Goal: Transaction & Acquisition: Subscribe to service/newsletter

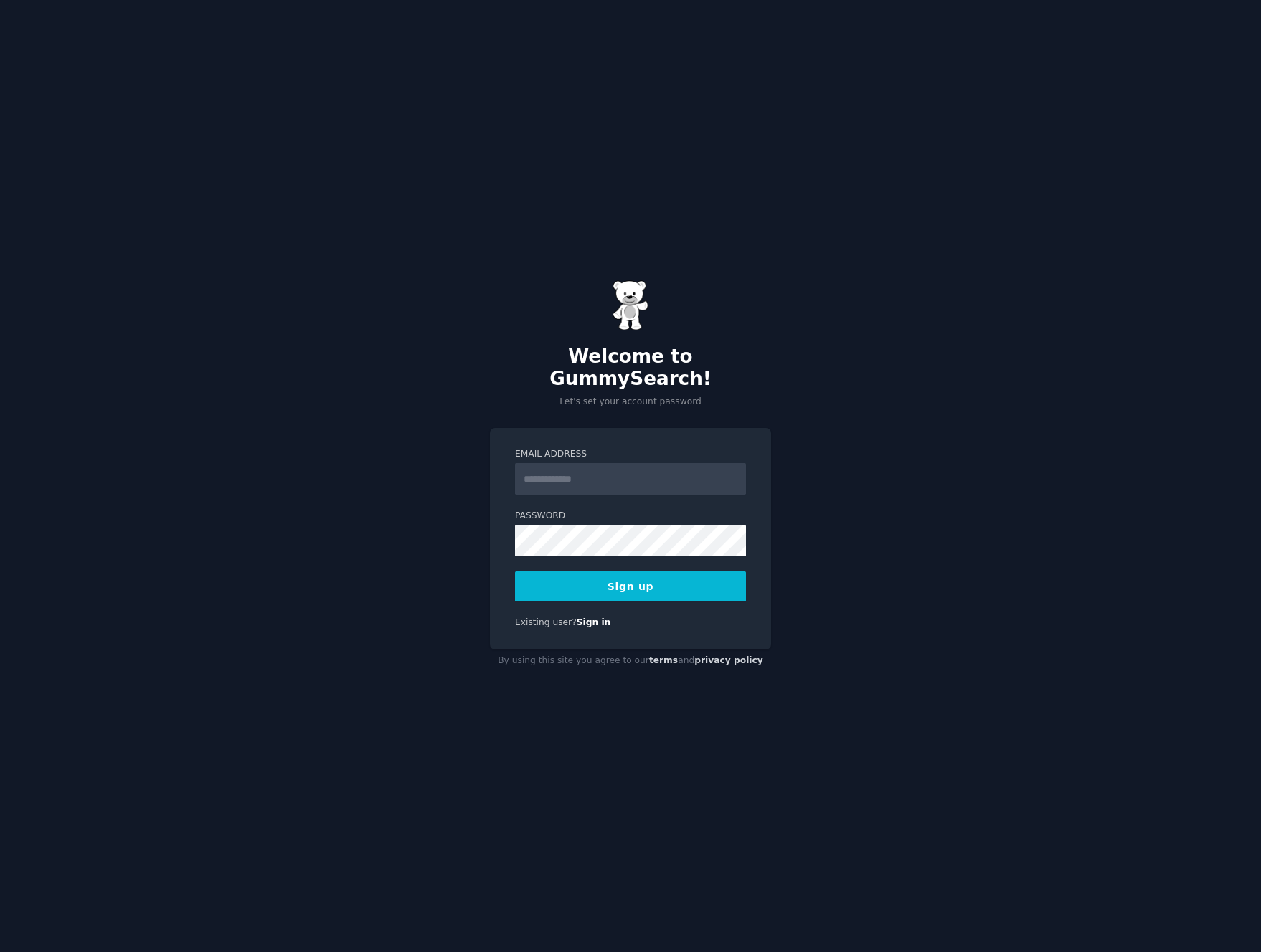
click at [588, 463] on input "Email Address" at bounding box center [630, 478] width 231 height 32
click at [553, 464] on input "Email Address" at bounding box center [630, 478] width 231 height 32
click at [435, 406] on div "Welcome to GummySearch! Let's set your account password Email Address Password …" at bounding box center [630, 476] width 1261 height 952
click at [539, 470] on input "Email Address" at bounding box center [630, 478] width 231 height 32
type input "**********"
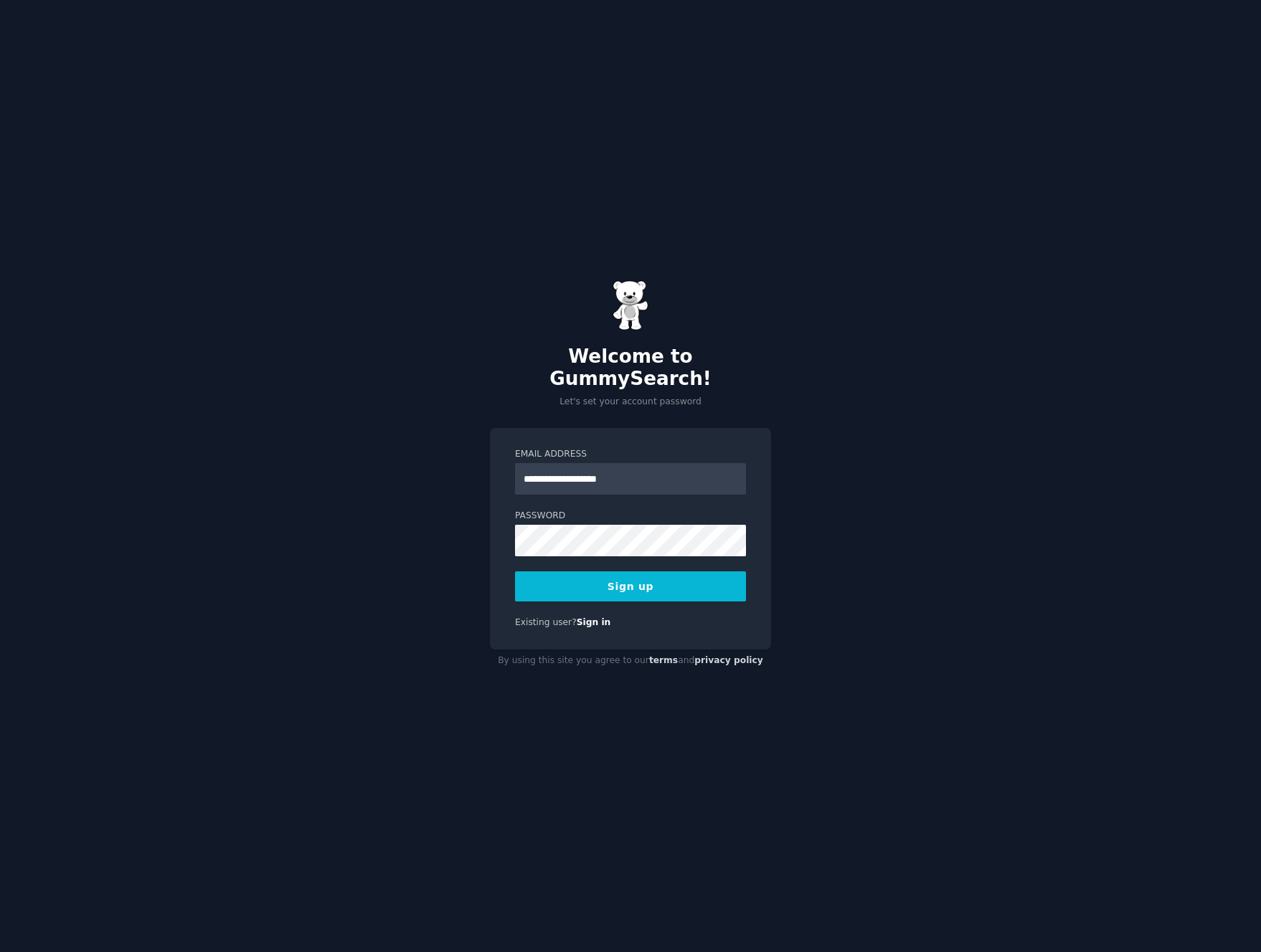
click at [656, 582] on button "Sign up" at bounding box center [630, 586] width 231 height 30
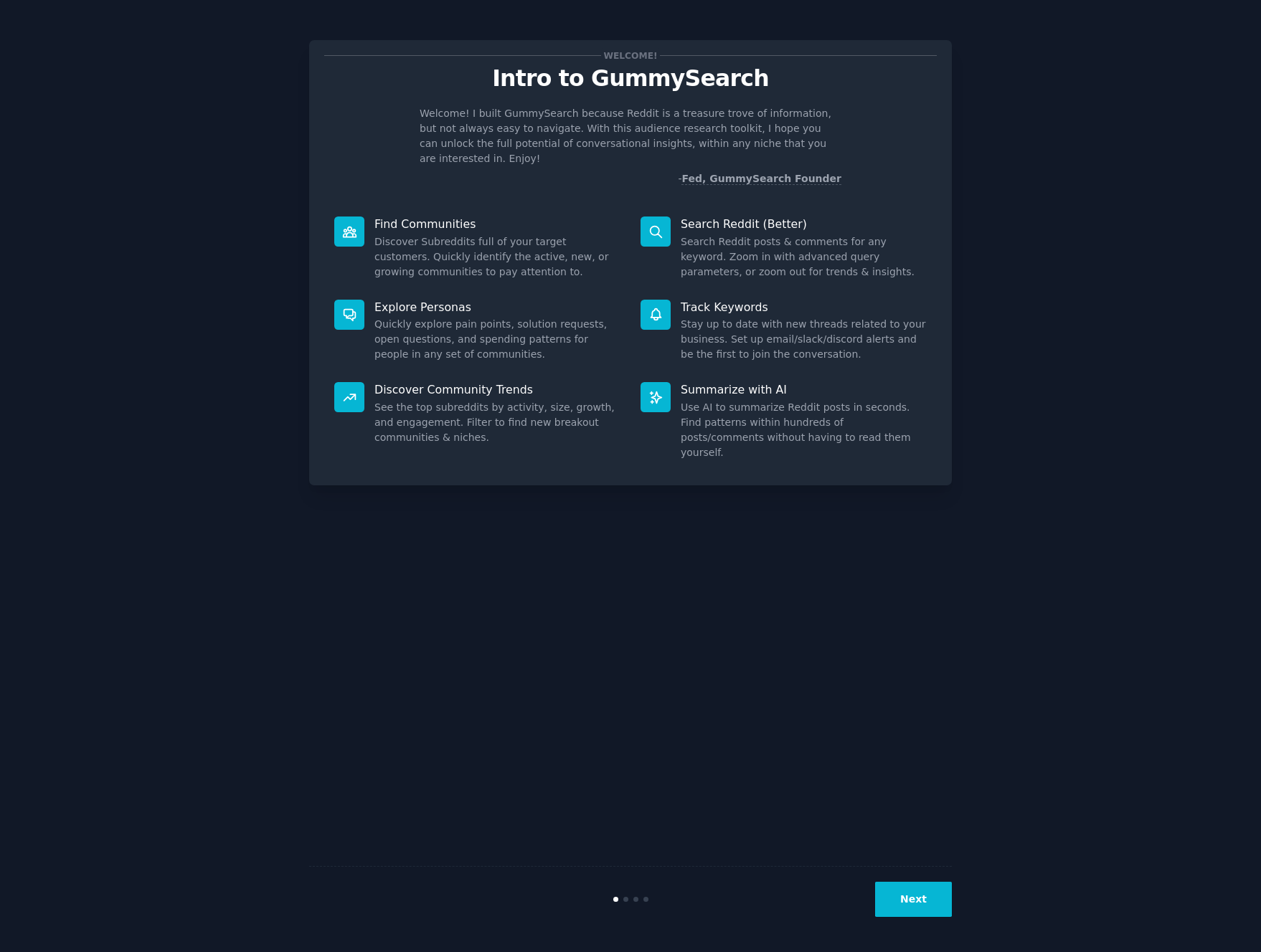
click at [888, 904] on button "Next" at bounding box center [914, 899] width 77 height 36
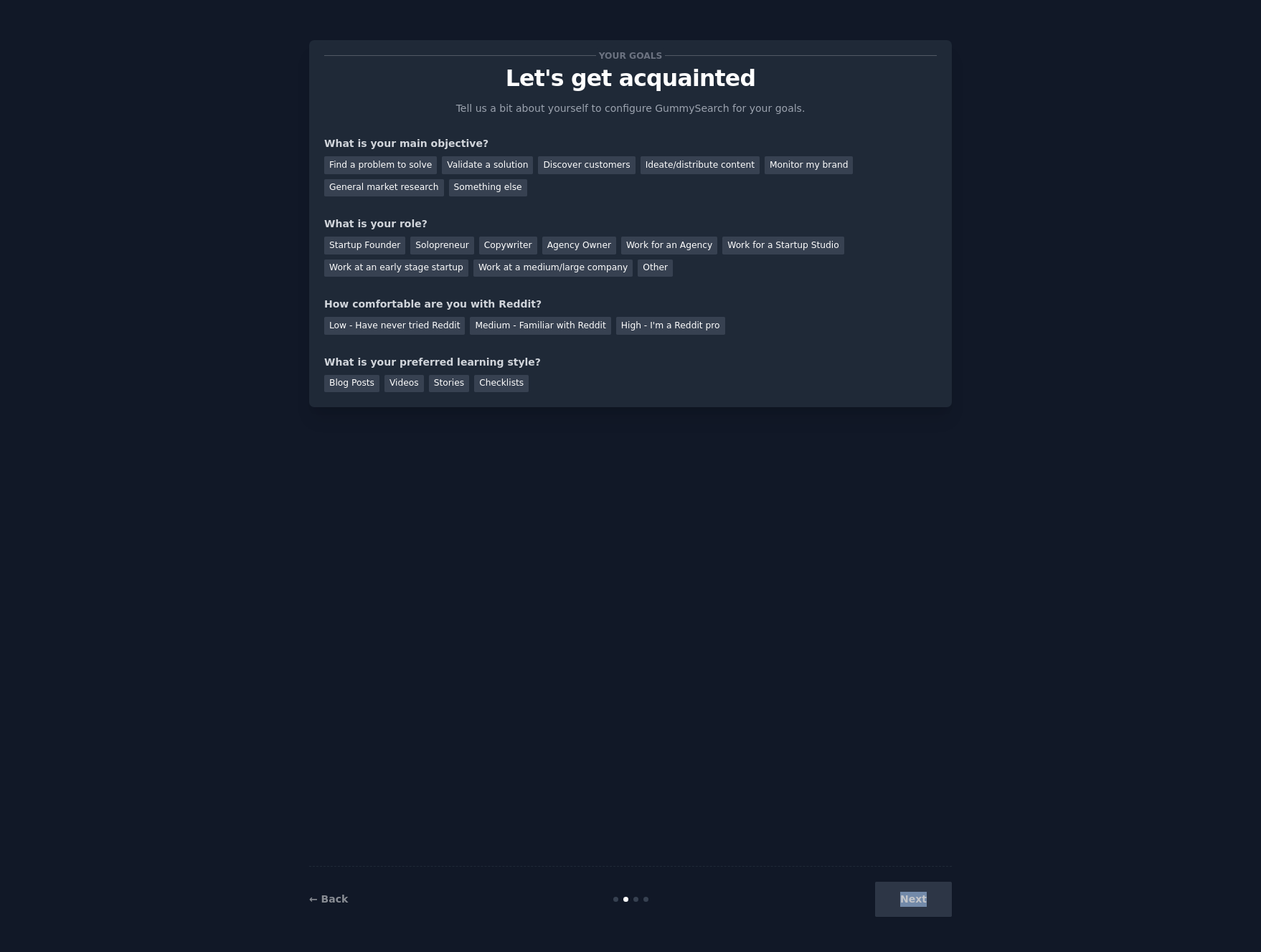
click at [888, 904] on div "Next" at bounding box center [844, 899] width 215 height 36
click at [899, 905] on div "Next" at bounding box center [844, 899] width 215 height 36
click at [910, 900] on div "Next" at bounding box center [844, 899] width 215 height 36
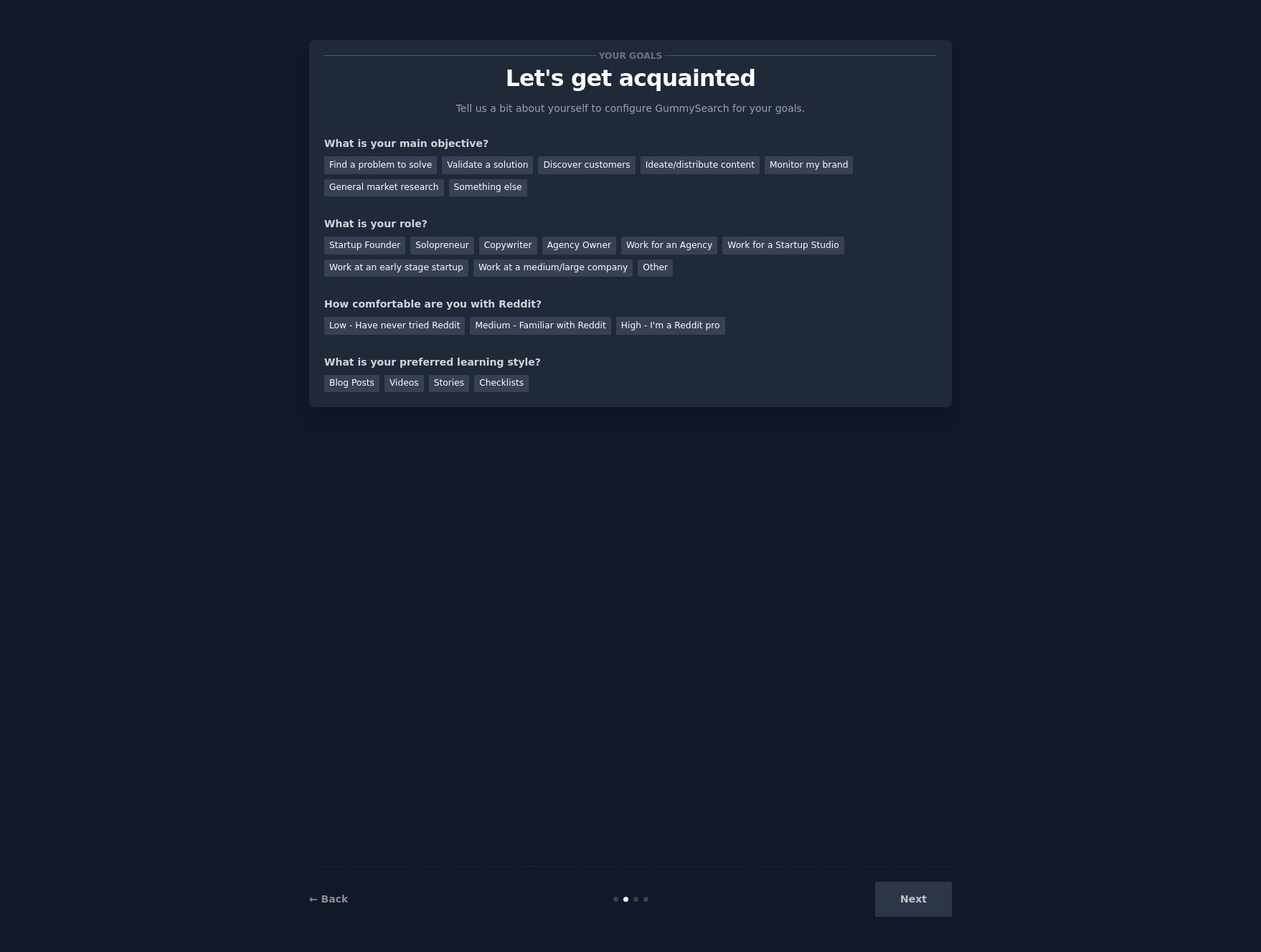
drag, startPoint x: 914, startPoint y: 898, endPoint x: 838, endPoint y: 795, distance: 128.0
click at [914, 896] on div "Next" at bounding box center [844, 899] width 215 height 36
click at [693, 573] on div "Your goals Let's get acquainted Tell us a bit about yourself to configure Gummy…" at bounding box center [630, 476] width 643 height 913
click at [542, 165] on div "Discover customers" at bounding box center [586, 165] width 97 height 18
click at [365, 244] on div "Startup Founder" at bounding box center [365, 245] width 81 height 18
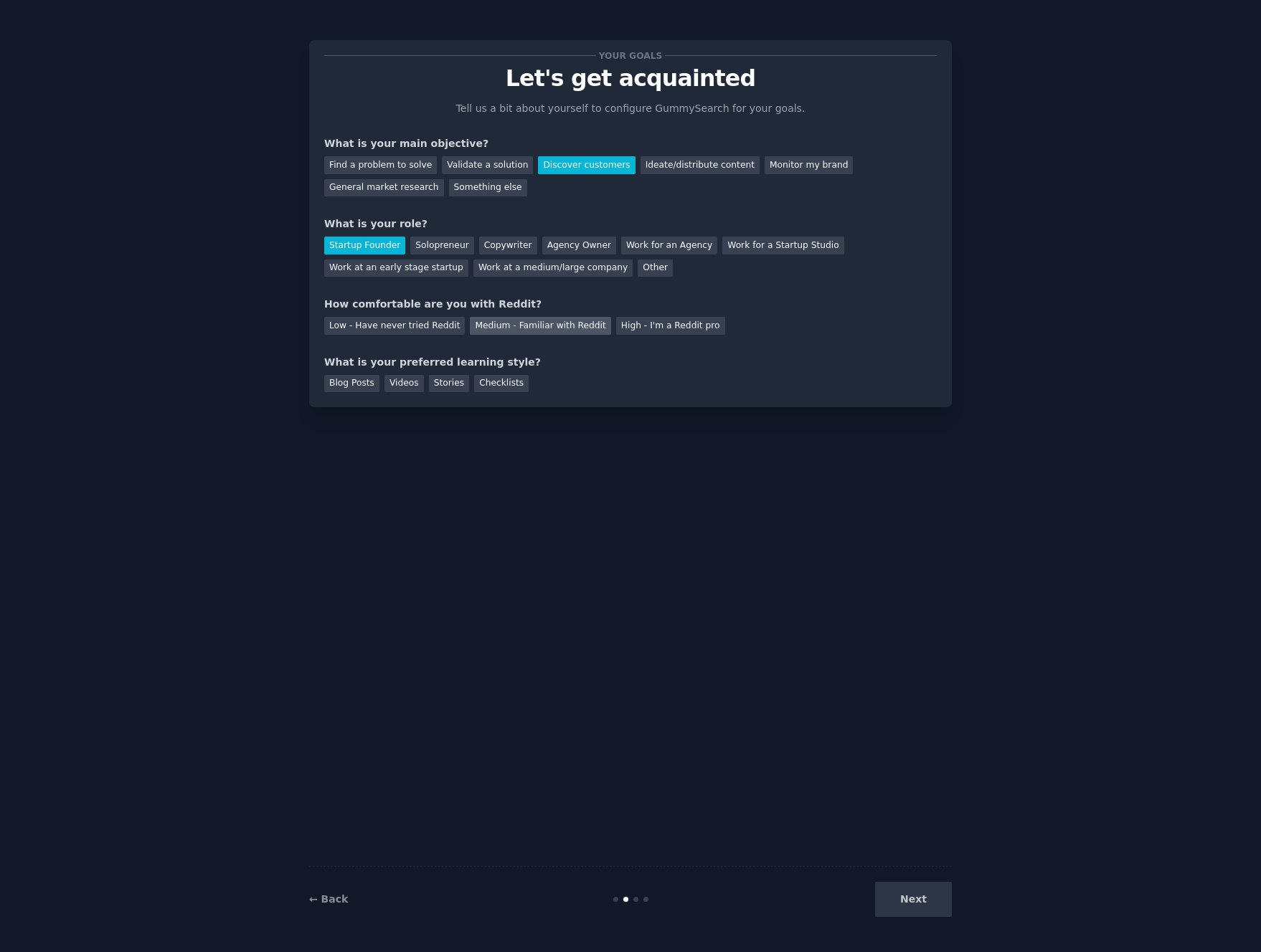
click at [516, 330] on div "Medium - Familiar with Reddit" at bounding box center [540, 325] width 141 height 18
click at [361, 390] on div "Blog Posts" at bounding box center [351, 384] width 55 height 18
click at [411, 391] on div "Videos" at bounding box center [403, 384] width 39 height 18
click at [442, 384] on div "Stories" at bounding box center [450, 384] width 40 height 18
click at [492, 381] on div "Checklists" at bounding box center [501, 384] width 55 height 18
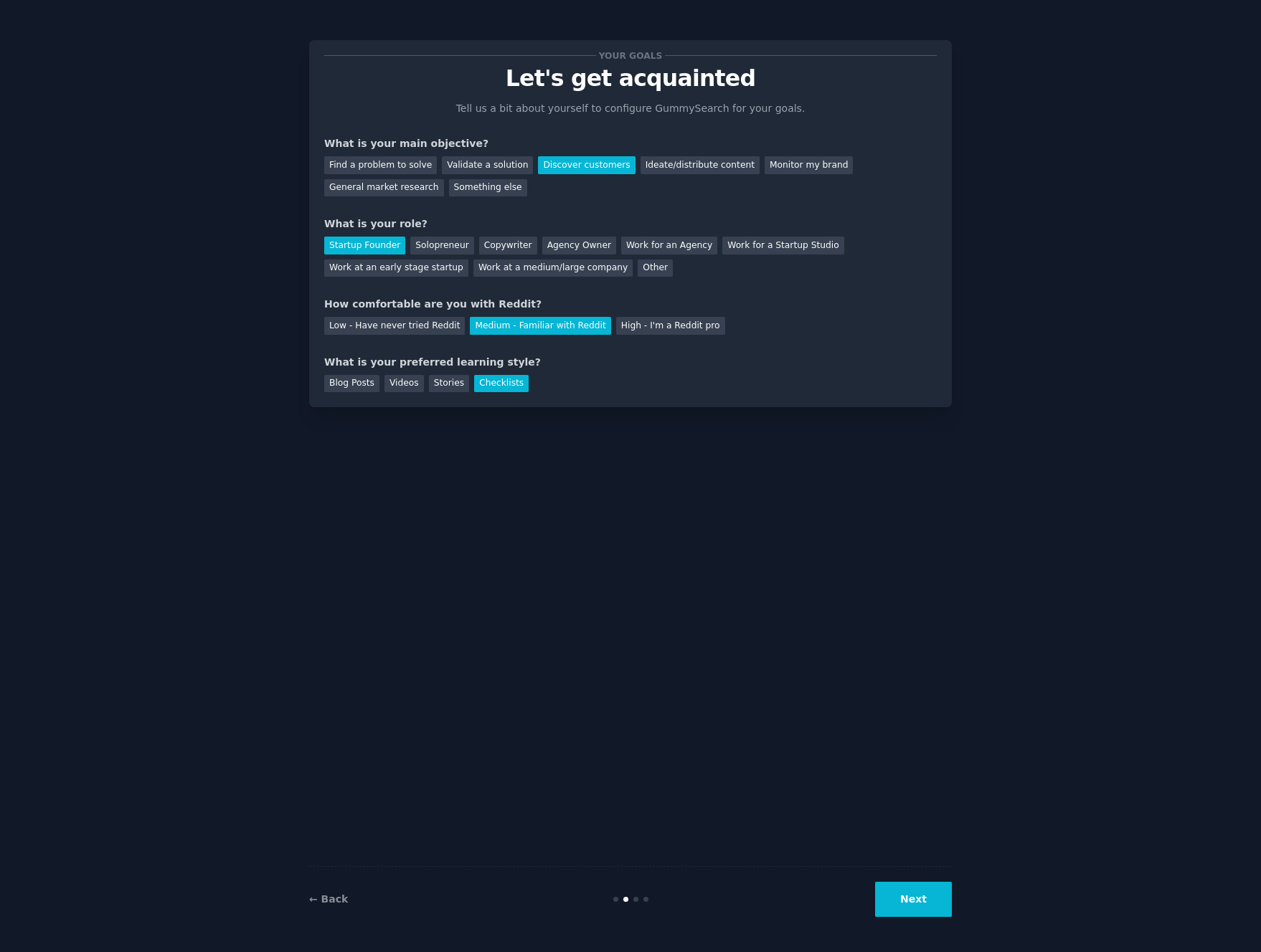
click at [381, 385] on div "Blog Posts Videos Stories Checklists" at bounding box center [630, 381] width 612 height 23
click at [390, 383] on div "Videos" at bounding box center [403, 384] width 39 height 18
click at [362, 389] on div "Blog Posts" at bounding box center [351, 384] width 55 height 18
click at [900, 898] on button "Next" at bounding box center [914, 899] width 77 height 36
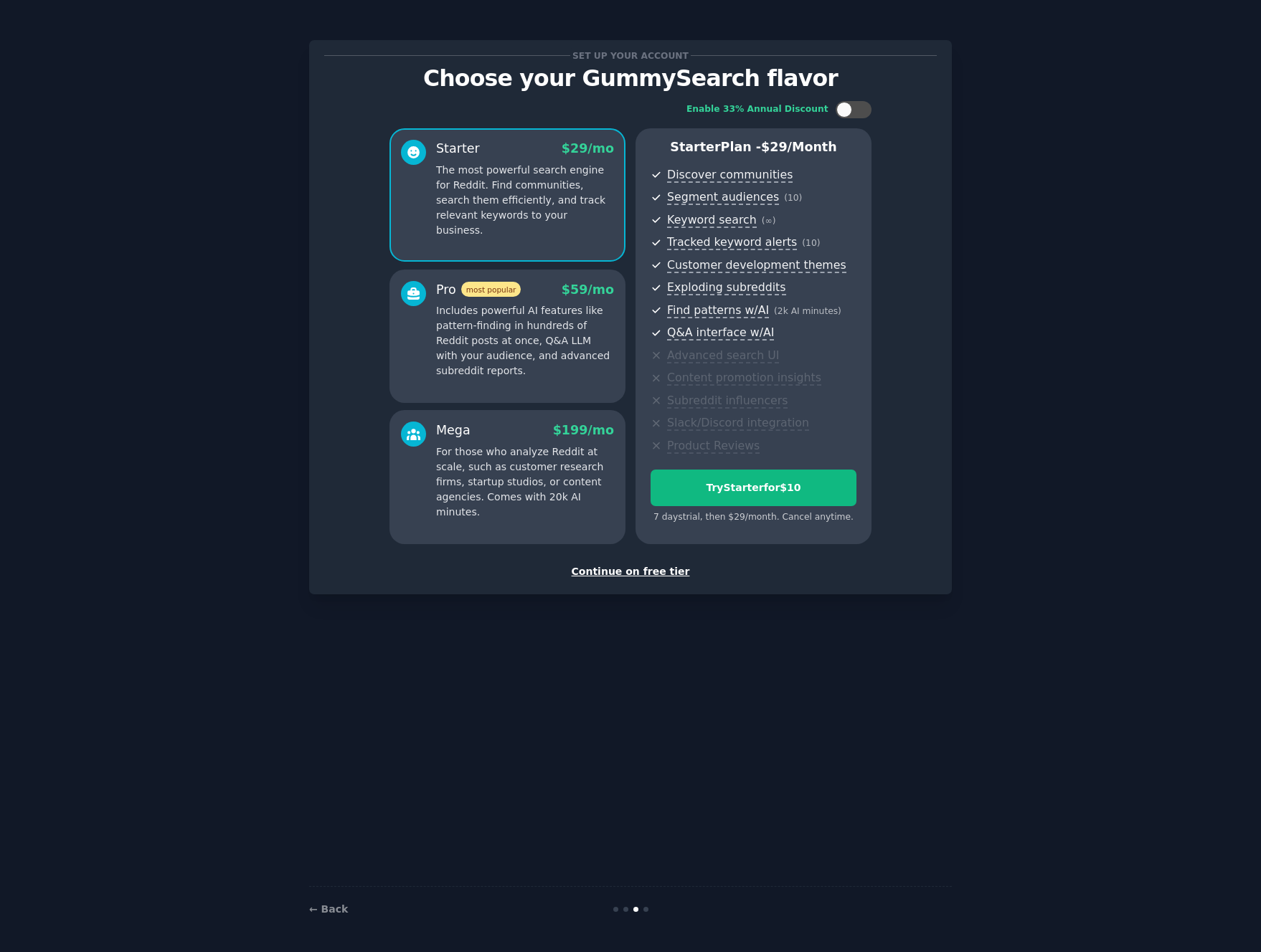
click at [631, 572] on div "Continue on free tier" at bounding box center [630, 572] width 612 height 15
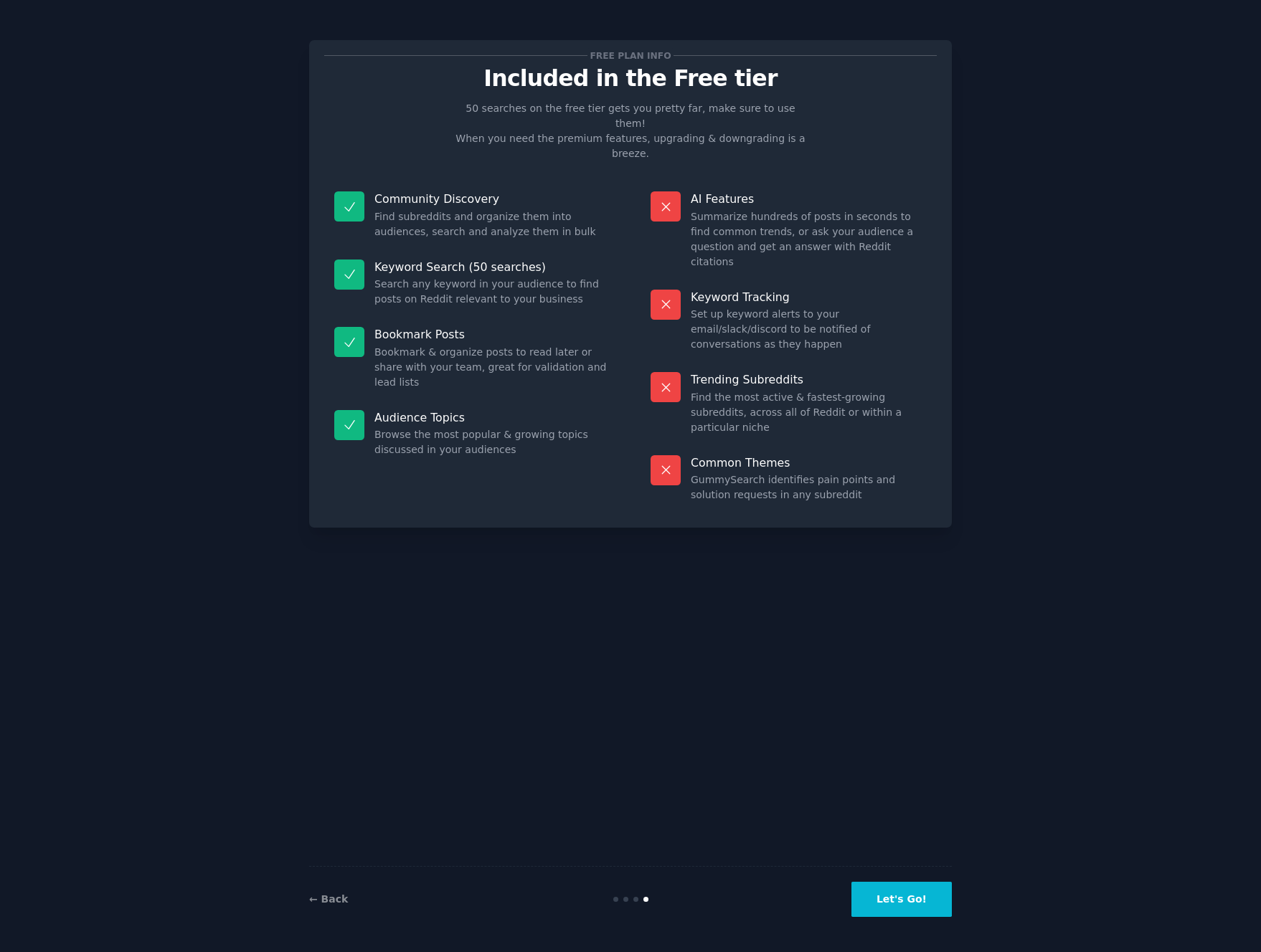
click at [881, 899] on button "Let's Go!" at bounding box center [901, 899] width 100 height 36
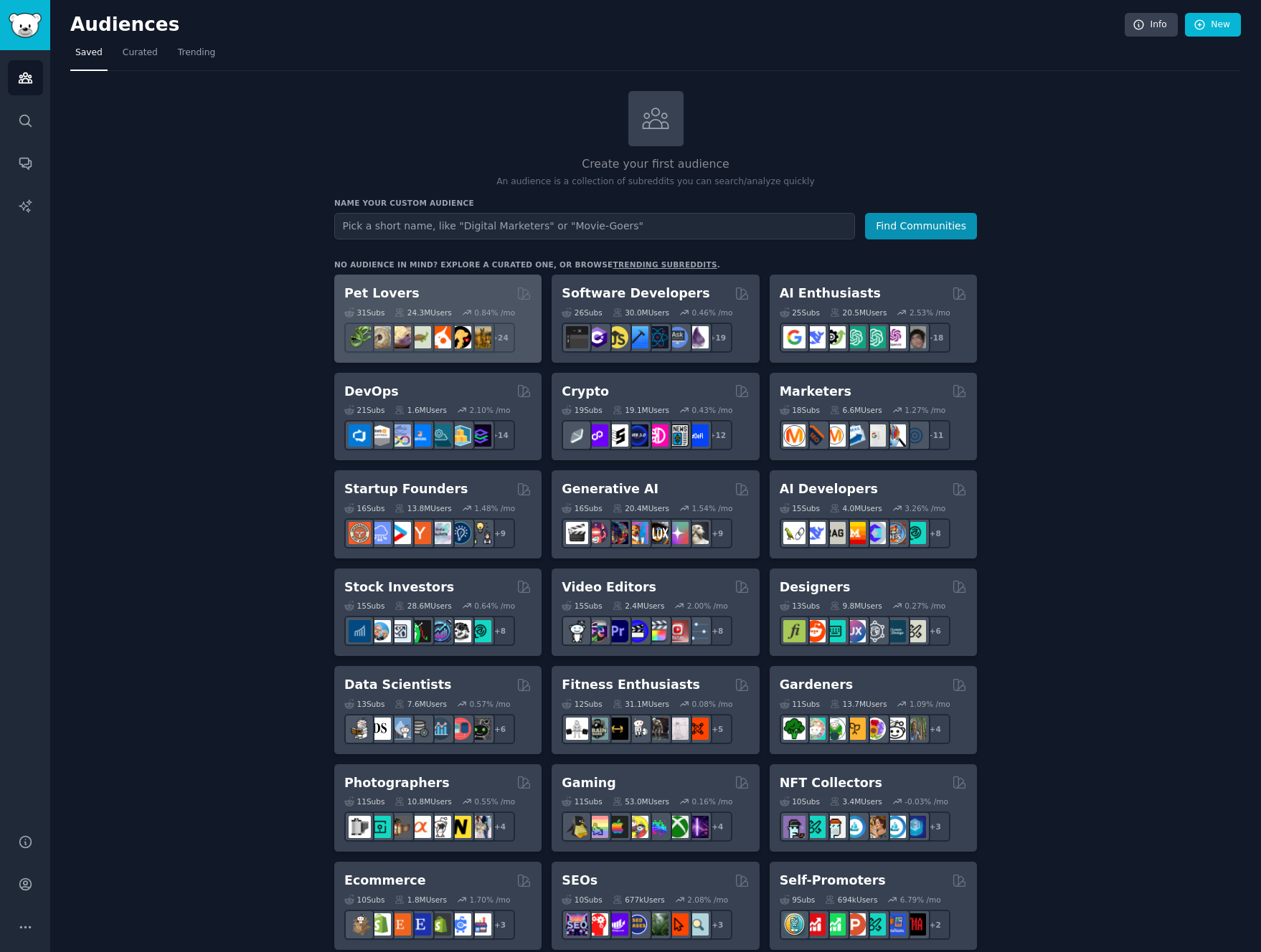
click at [493, 285] on div "Pet Lovers Curated by GummySearch" at bounding box center [438, 294] width 187 height 18
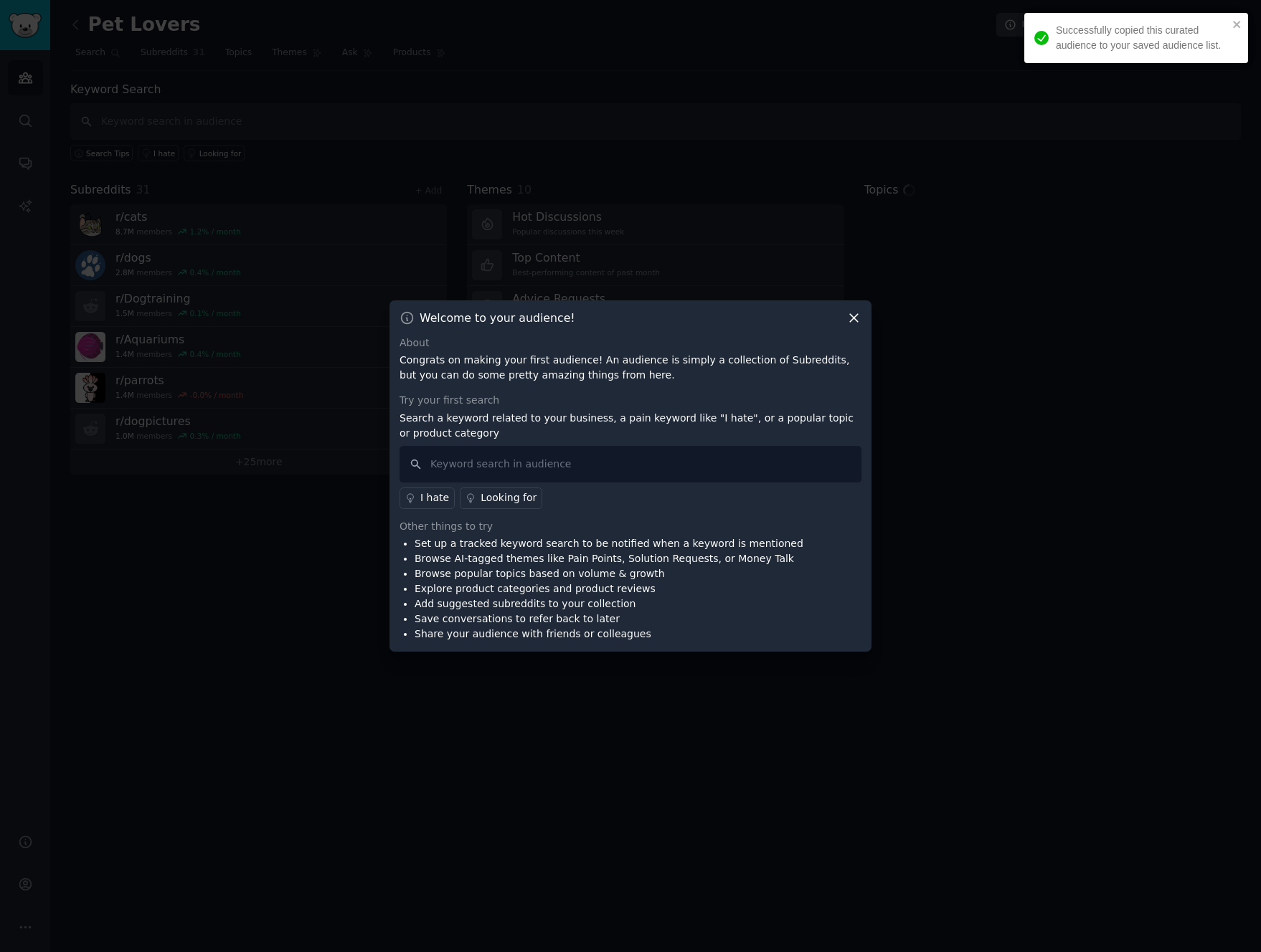
click at [861, 320] on icon at bounding box center [854, 319] width 15 height 15
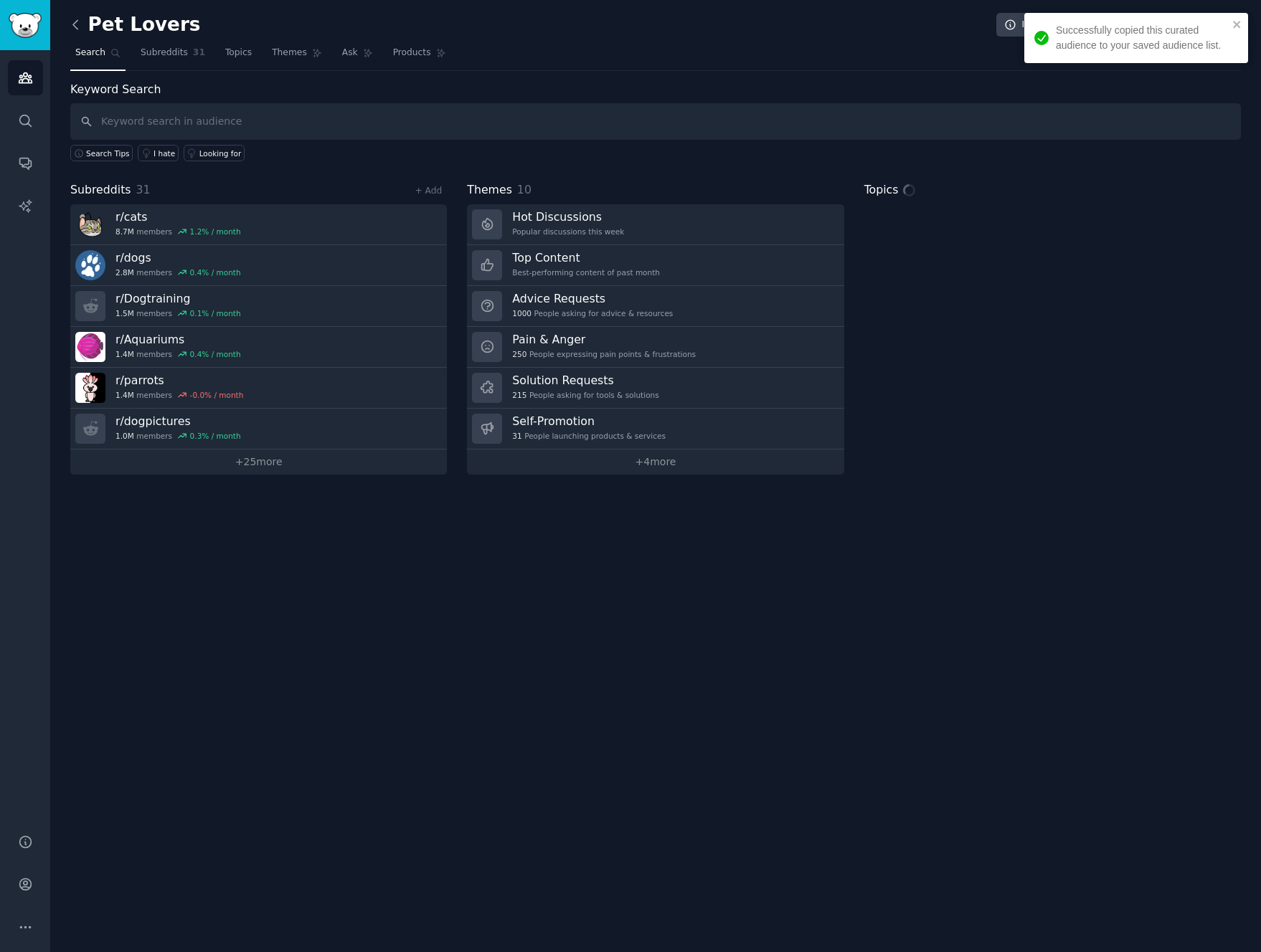
click at [76, 26] on icon at bounding box center [76, 25] width 15 height 15
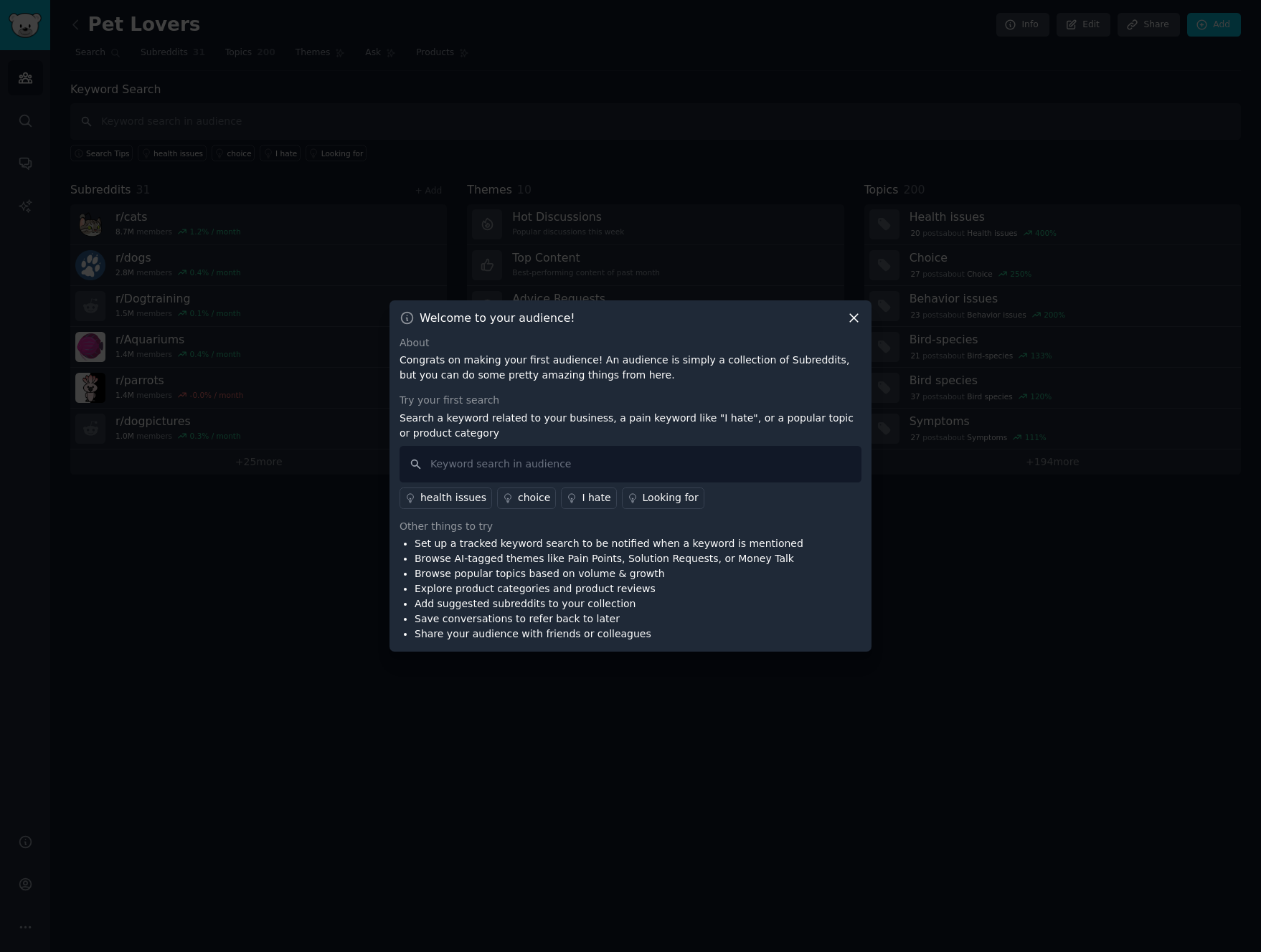
click at [847, 319] on icon at bounding box center [854, 319] width 15 height 15
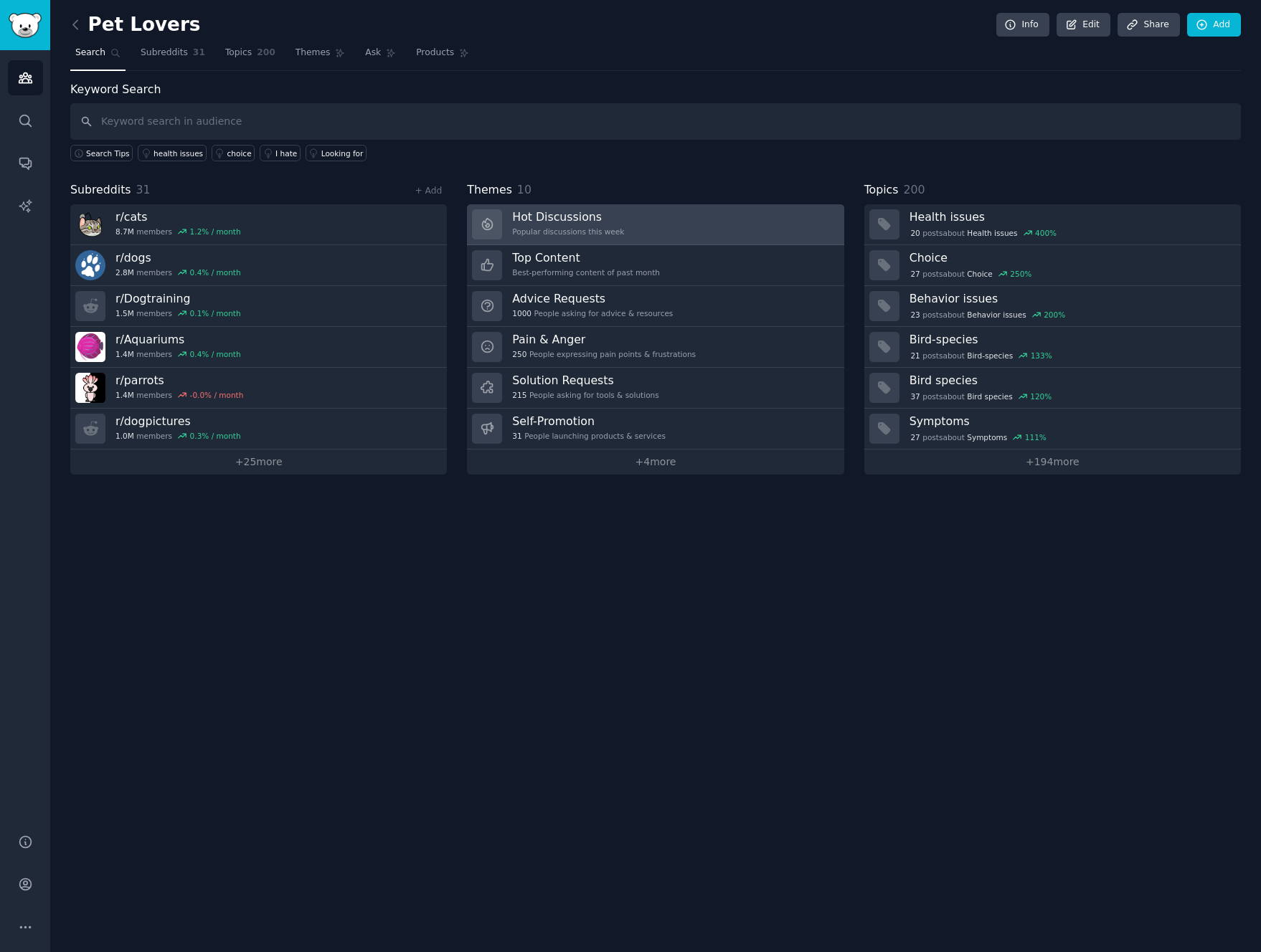
click at [649, 213] on link "Hot Discussions Popular discussions this week" at bounding box center [655, 224] width 376 height 40
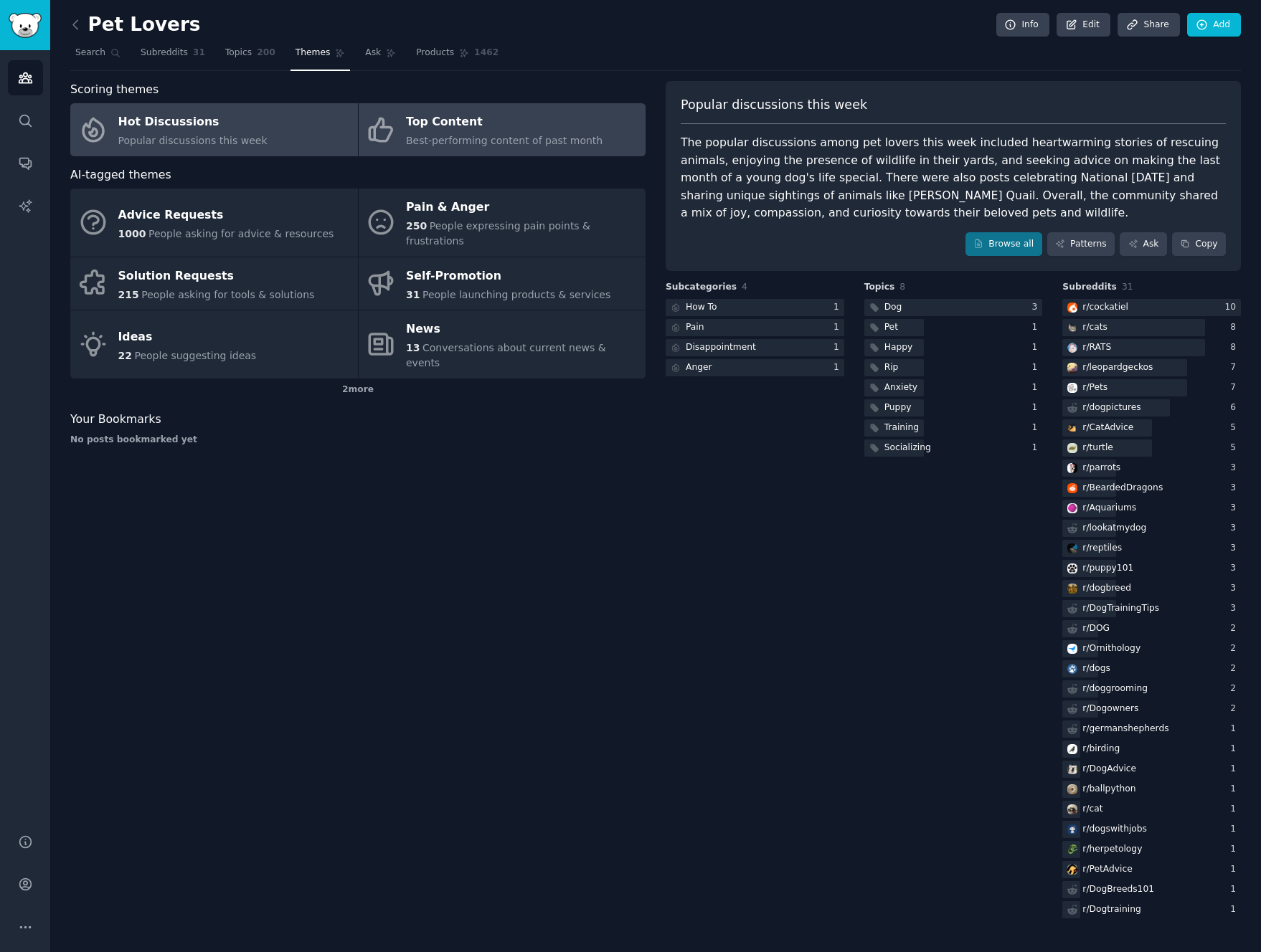
click at [450, 145] on span "Best-performing content of past month" at bounding box center [504, 141] width 196 height 12
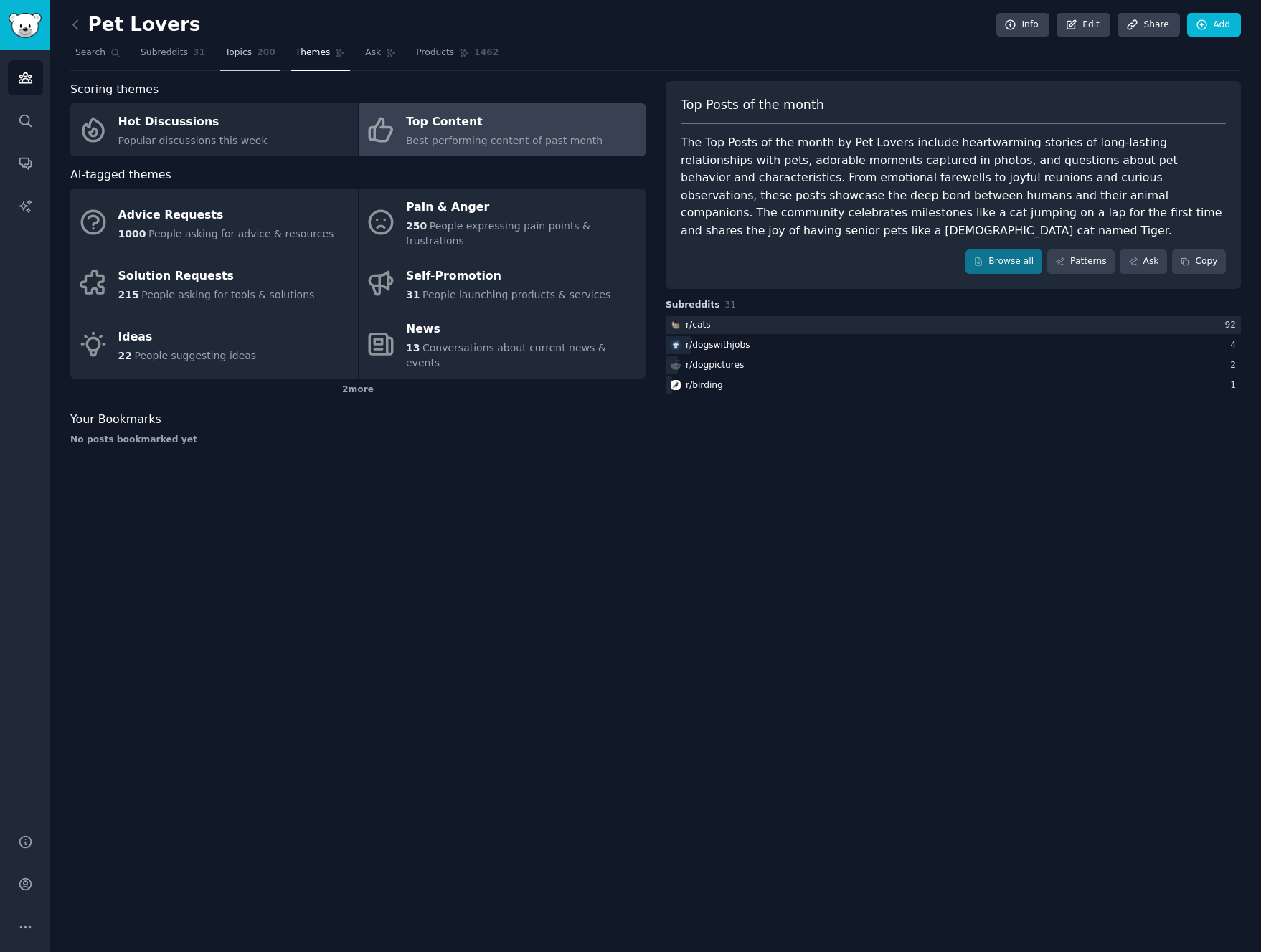
click at [258, 57] on span "200" at bounding box center [266, 52] width 18 height 13
